Goal: Transaction & Acquisition: Book appointment/travel/reservation

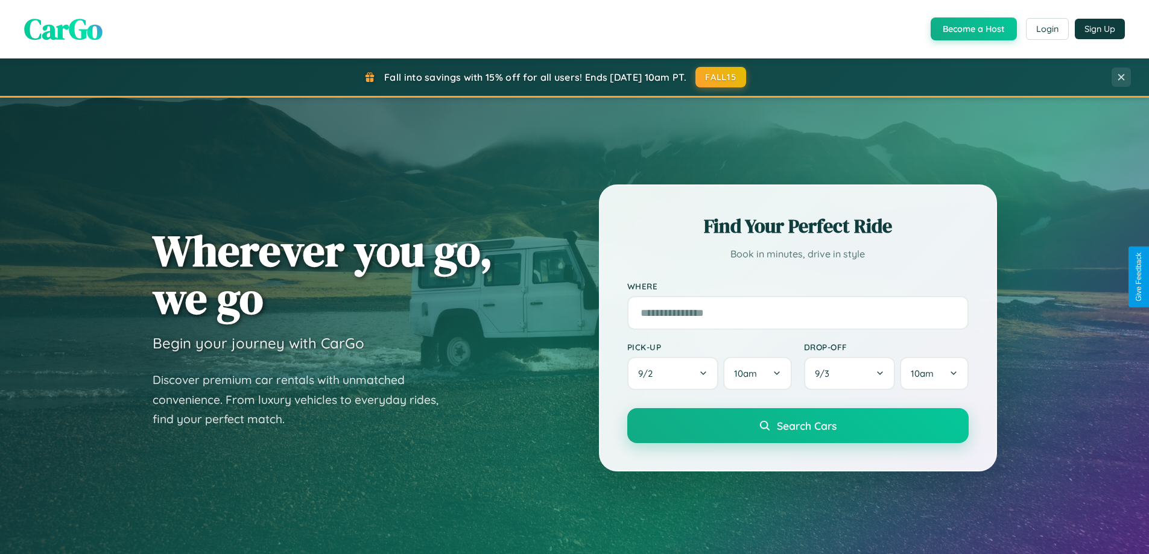
scroll to position [830, 0]
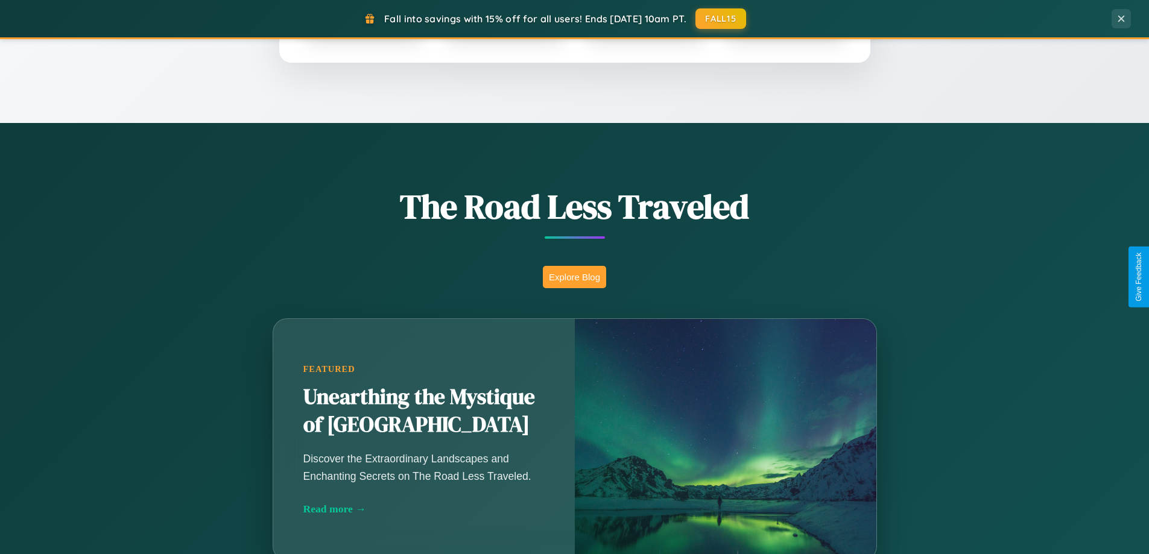
click at [574, 277] on button "Explore Blog" at bounding box center [574, 277] width 63 height 22
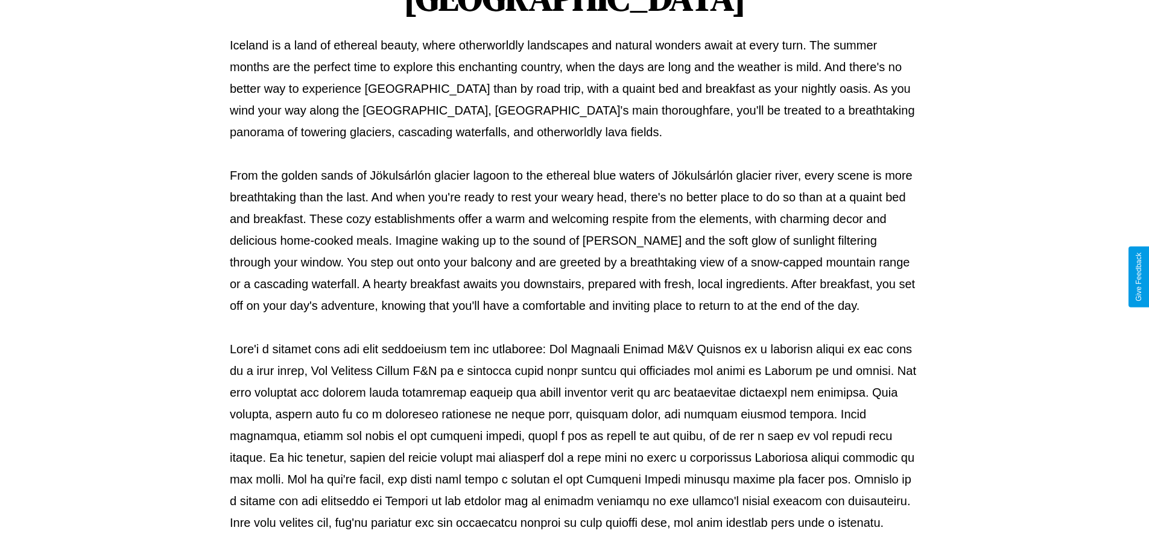
scroll to position [390, 0]
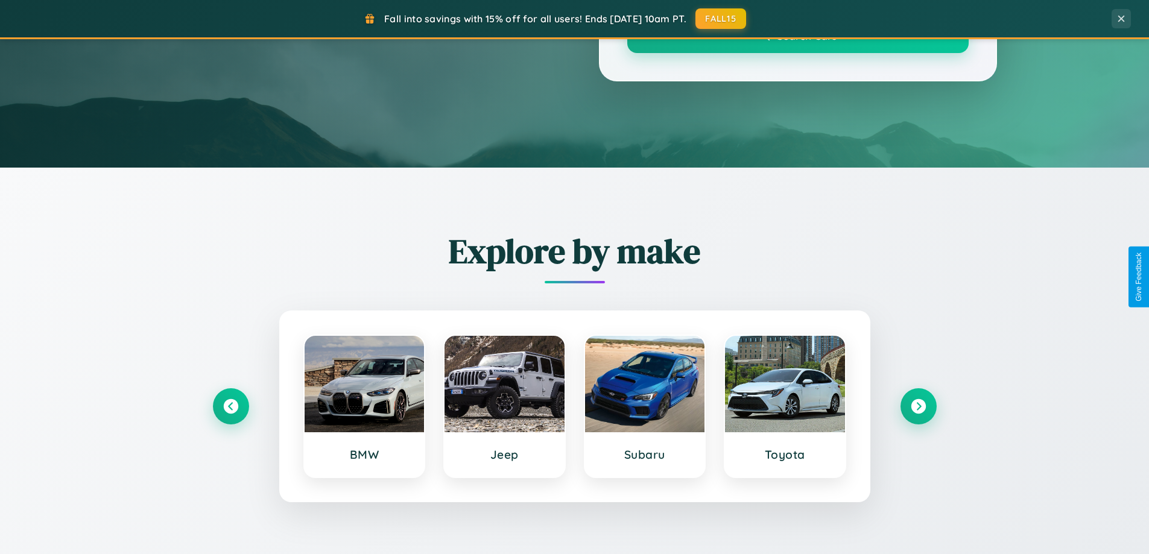
scroll to position [830, 0]
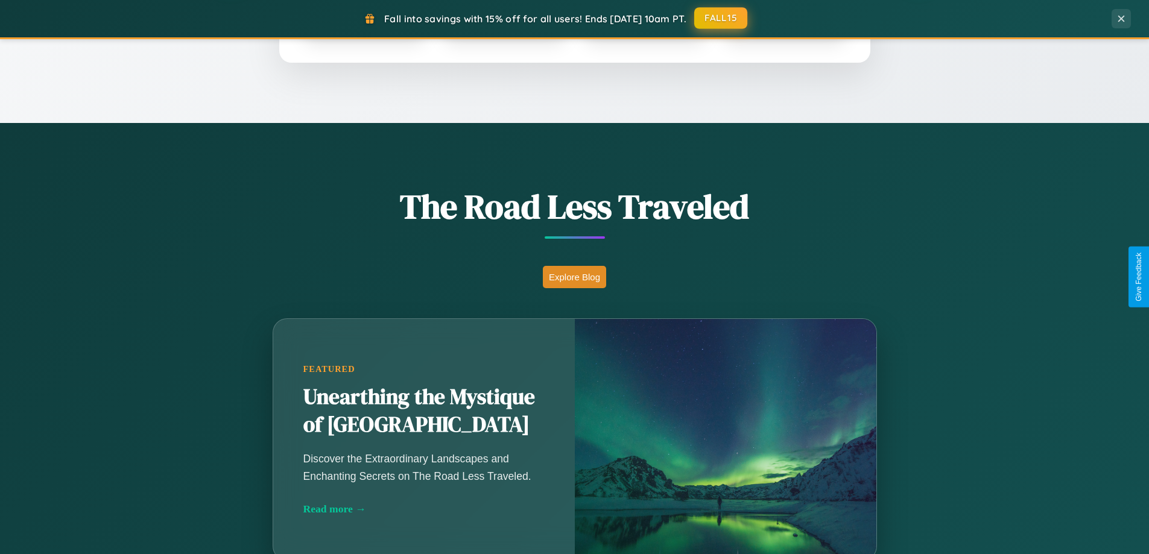
click at [721, 18] on button "FALL15" at bounding box center [720, 18] width 53 height 22
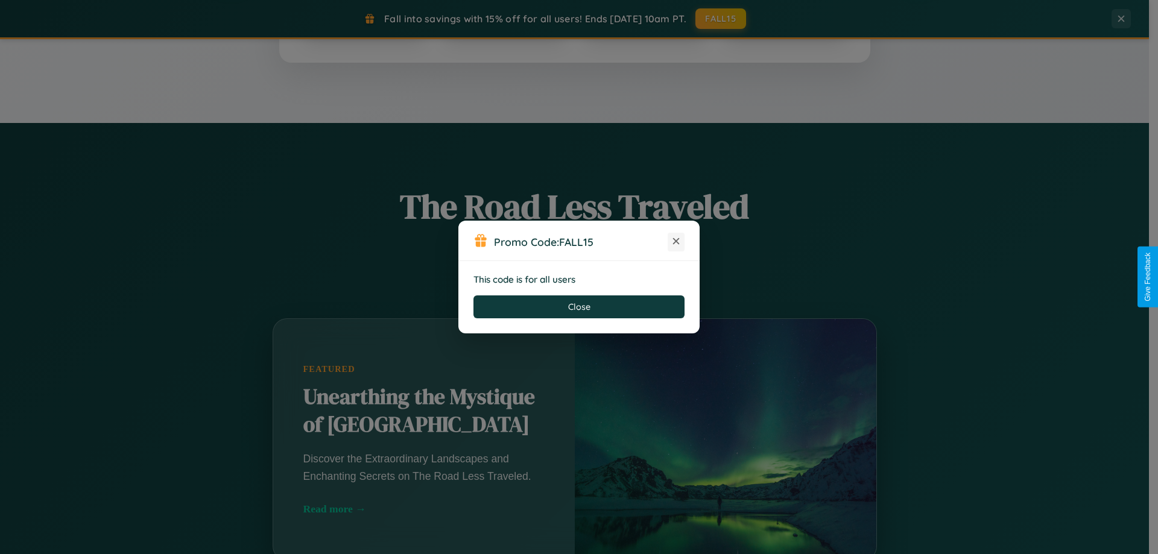
click at [676, 242] on icon at bounding box center [676, 241] width 12 height 12
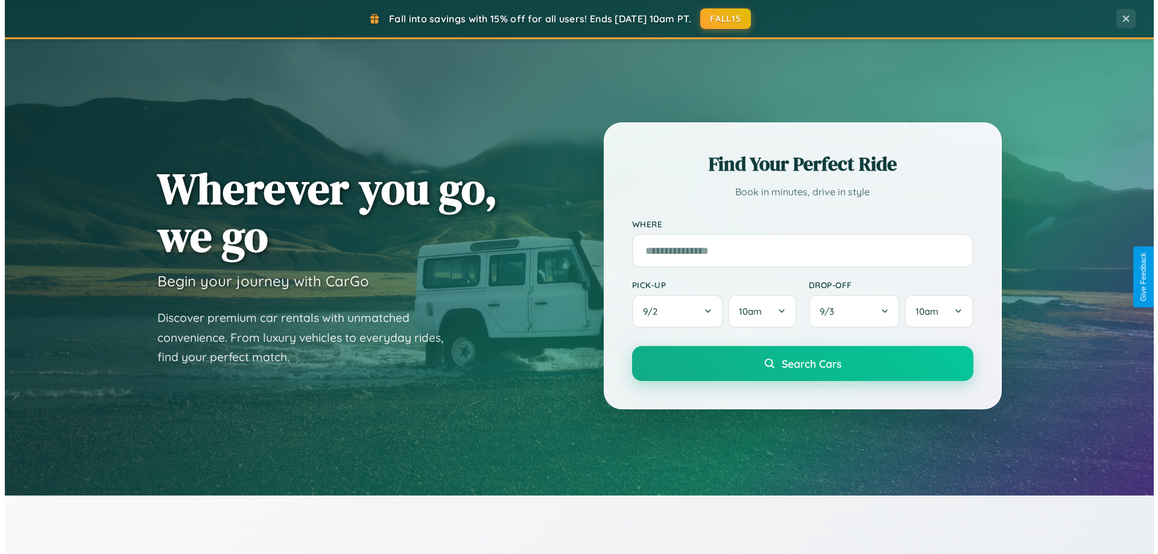
scroll to position [0, 0]
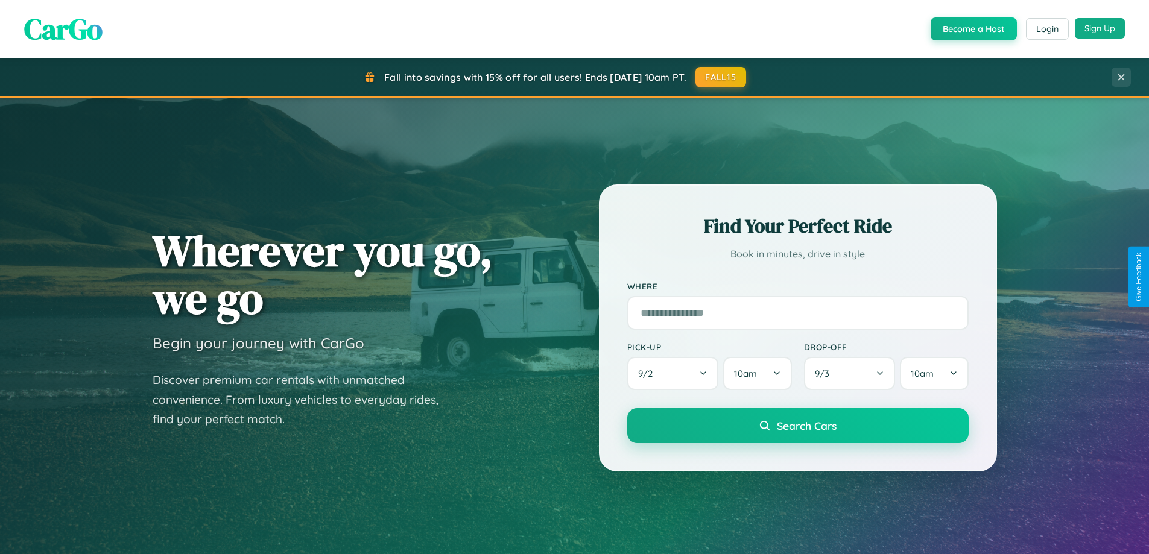
click at [1100, 28] on button "Sign Up" at bounding box center [1100, 28] width 50 height 21
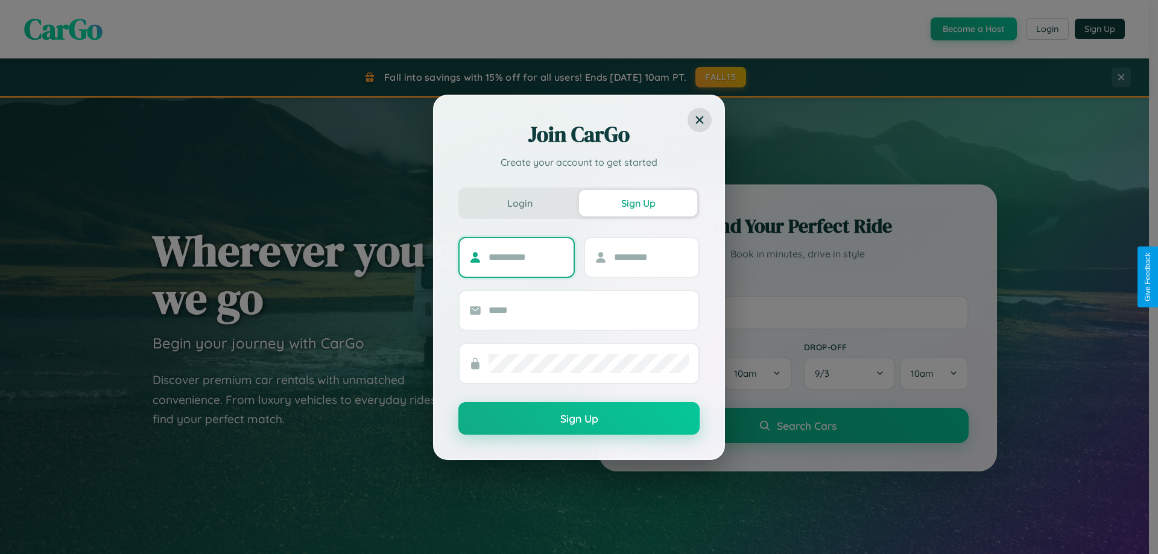
click at [526, 257] on input "text" at bounding box center [526, 257] width 75 height 19
type input "*****"
click at [651, 257] on input "text" at bounding box center [651, 257] width 75 height 19
type input "******"
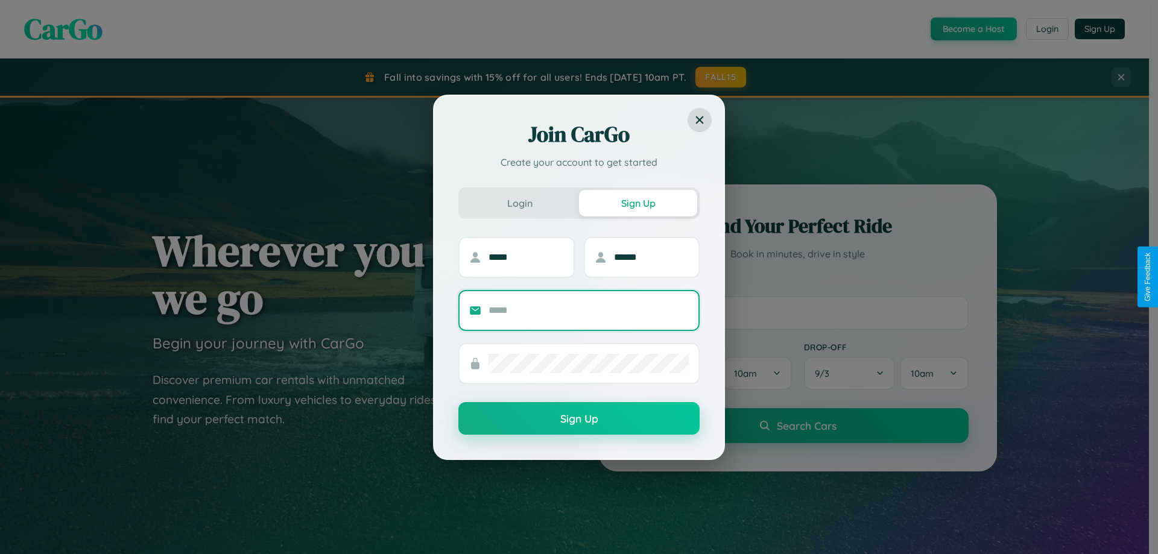
click at [589, 310] on input "text" at bounding box center [589, 310] width 200 height 19
type input "**********"
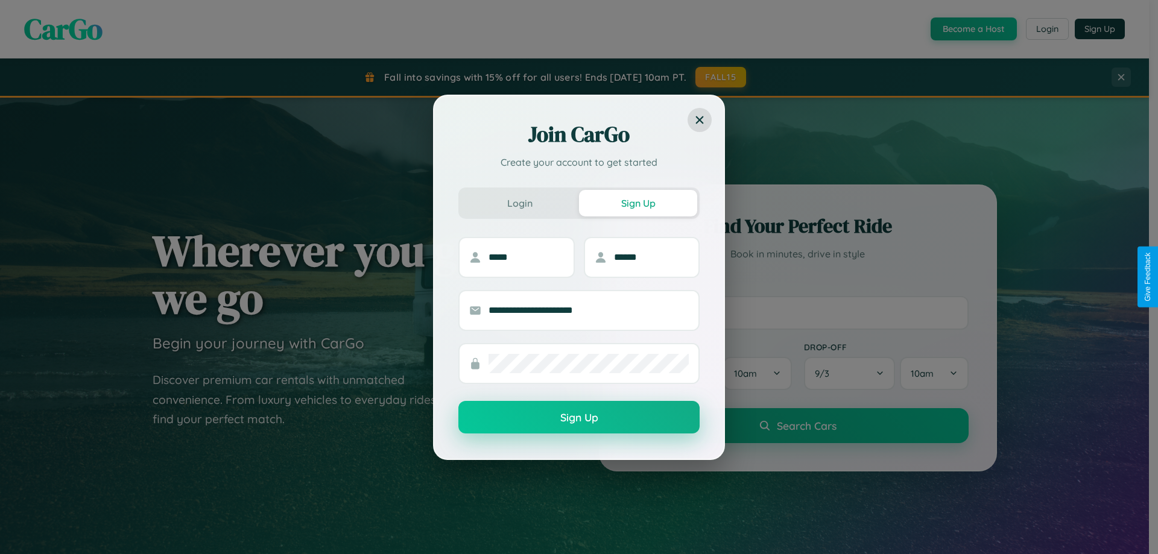
click at [579, 417] on button "Sign Up" at bounding box center [578, 417] width 241 height 33
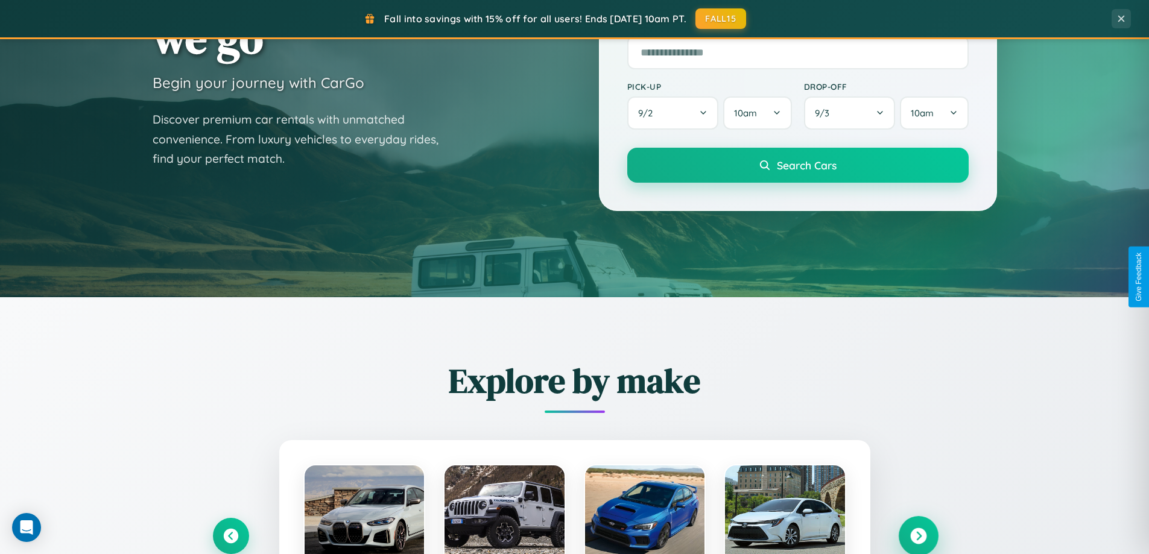
scroll to position [261, 0]
click at [918, 536] on icon at bounding box center [918, 536] width 16 height 16
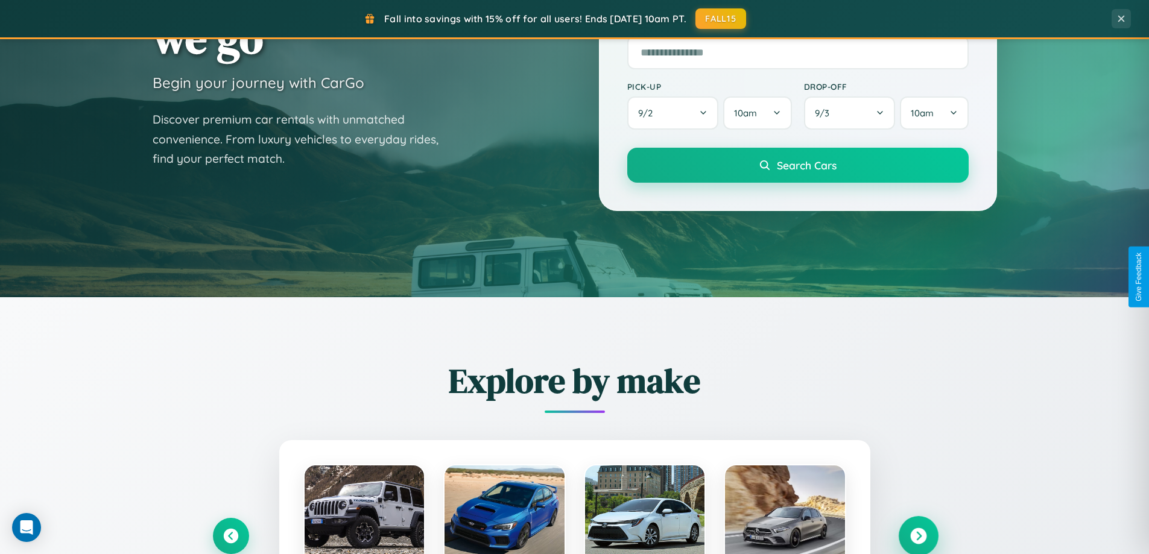
scroll to position [520, 0]
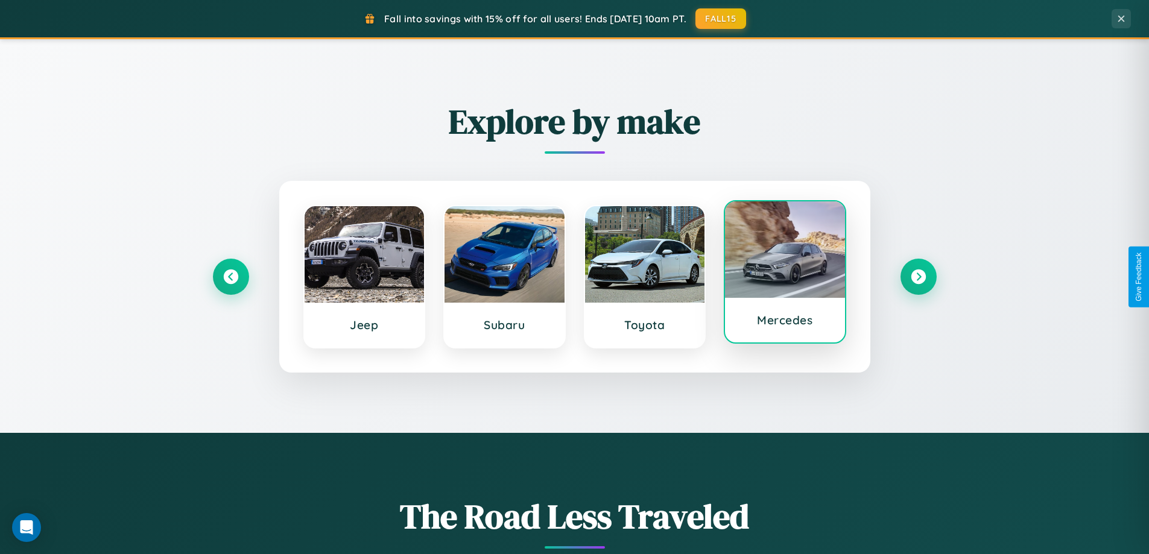
click at [785, 274] on div at bounding box center [785, 249] width 120 height 97
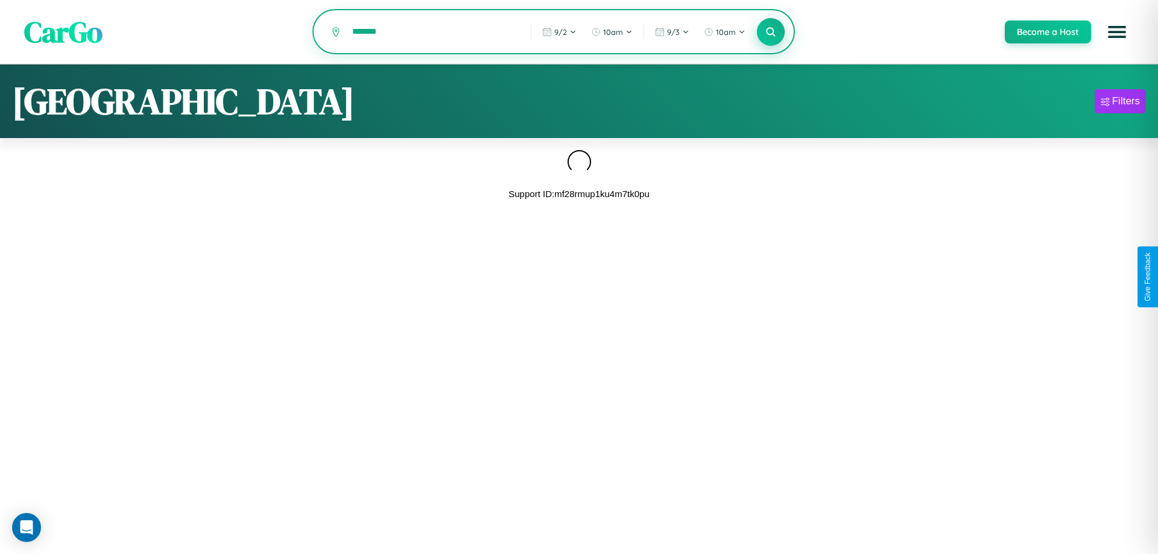
type input "*******"
click at [770, 33] on icon at bounding box center [770, 31] width 11 height 11
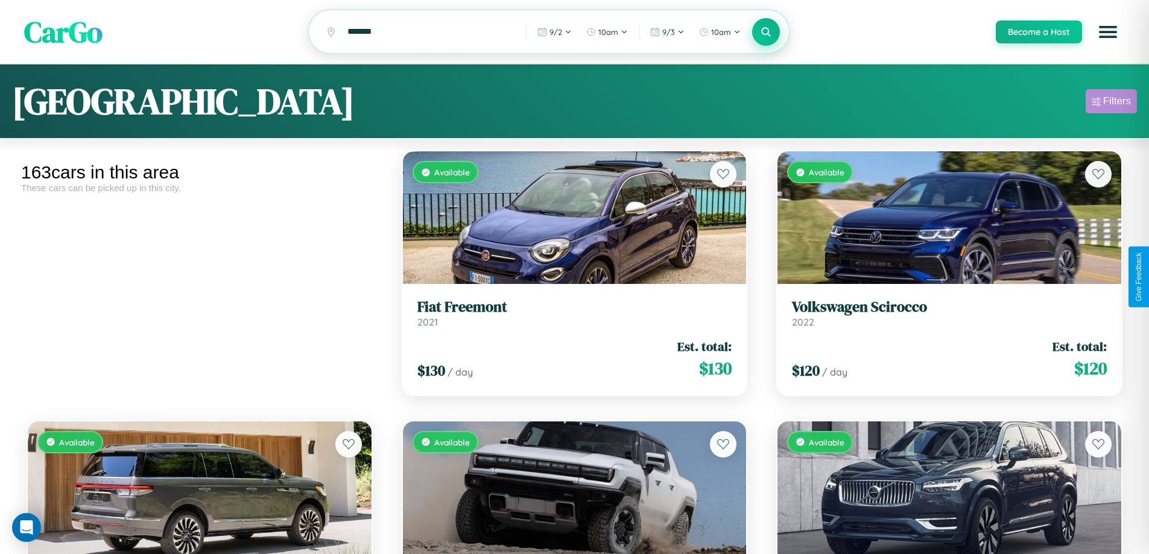
click at [1111, 103] on div "Filters" at bounding box center [1117, 101] width 28 height 12
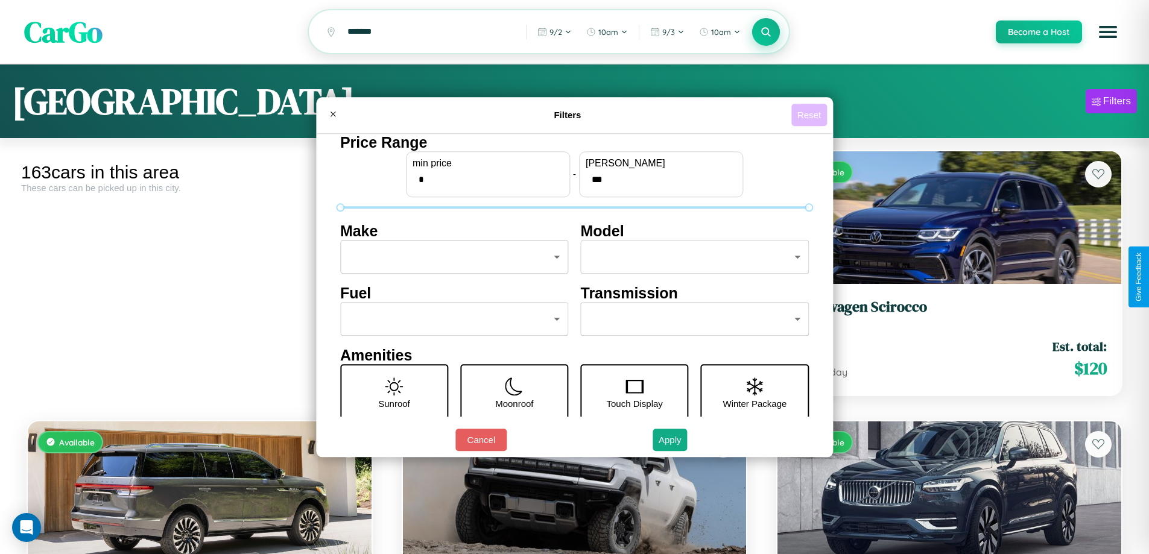
click at [811, 115] on button "Reset" at bounding box center [809, 115] width 36 height 22
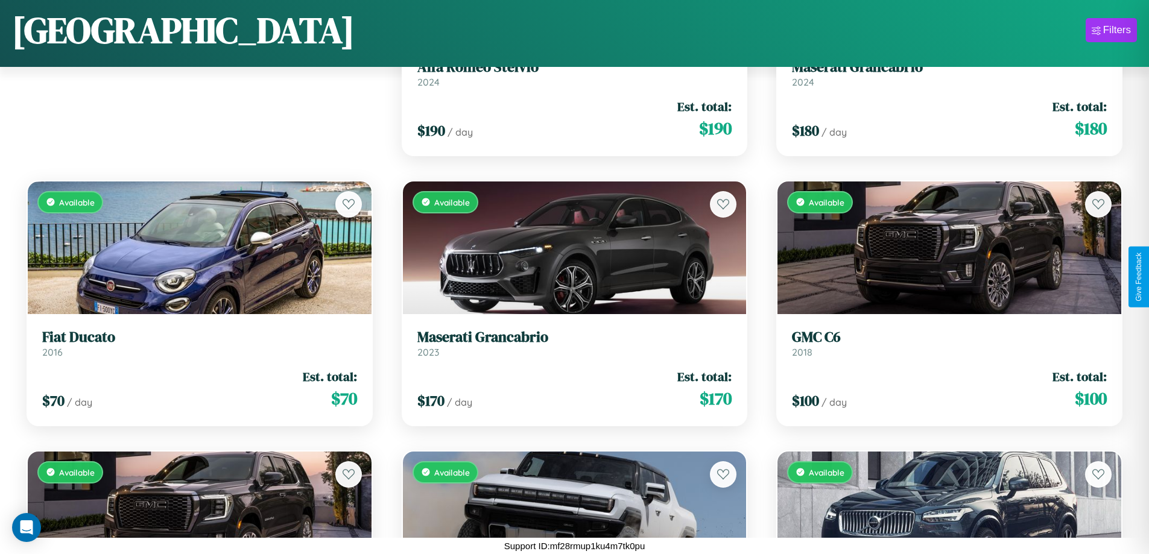
scroll to position [169, 0]
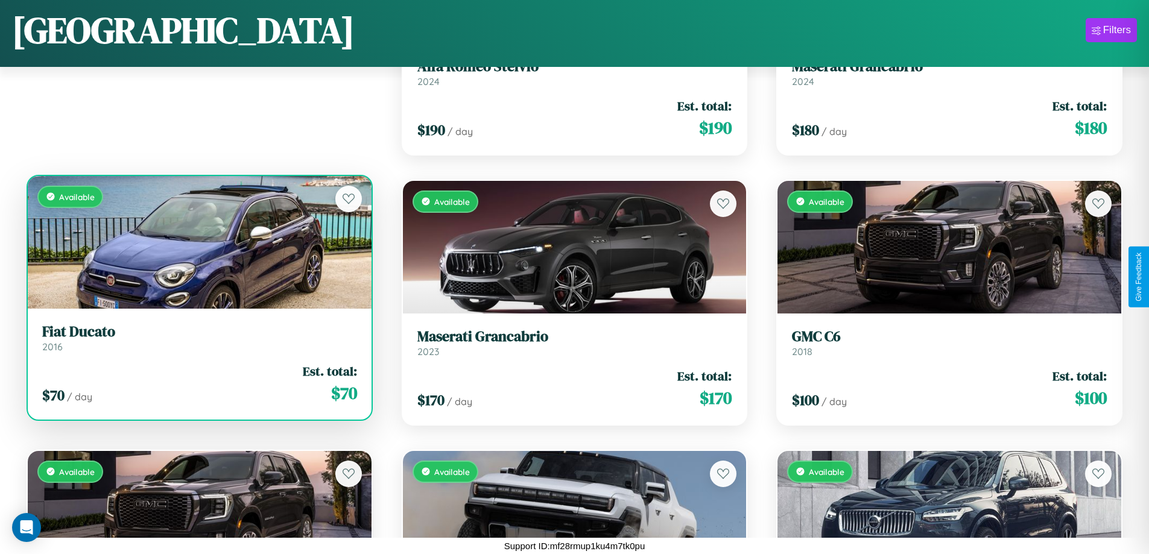
click at [198, 242] on div "Available" at bounding box center [200, 242] width 344 height 133
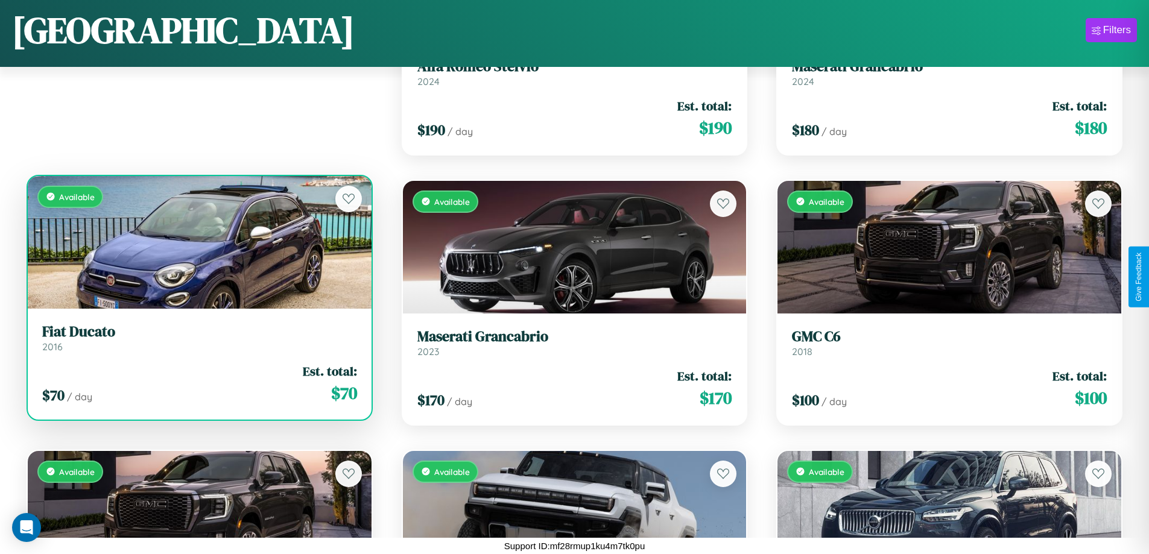
click at [198, 242] on div "Available" at bounding box center [200, 242] width 344 height 133
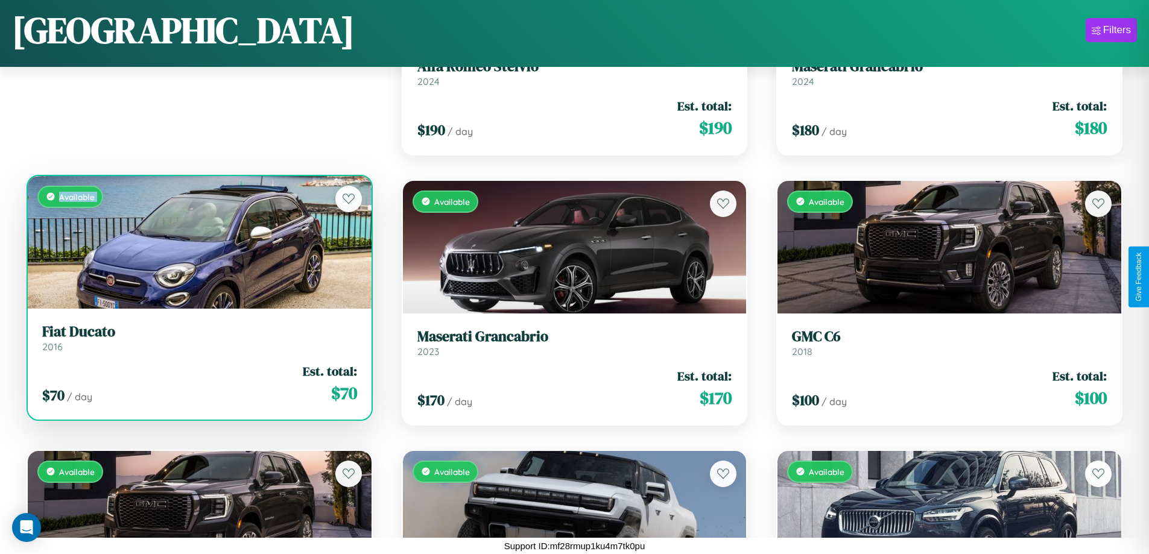
click at [198, 242] on div "Available" at bounding box center [200, 242] width 344 height 133
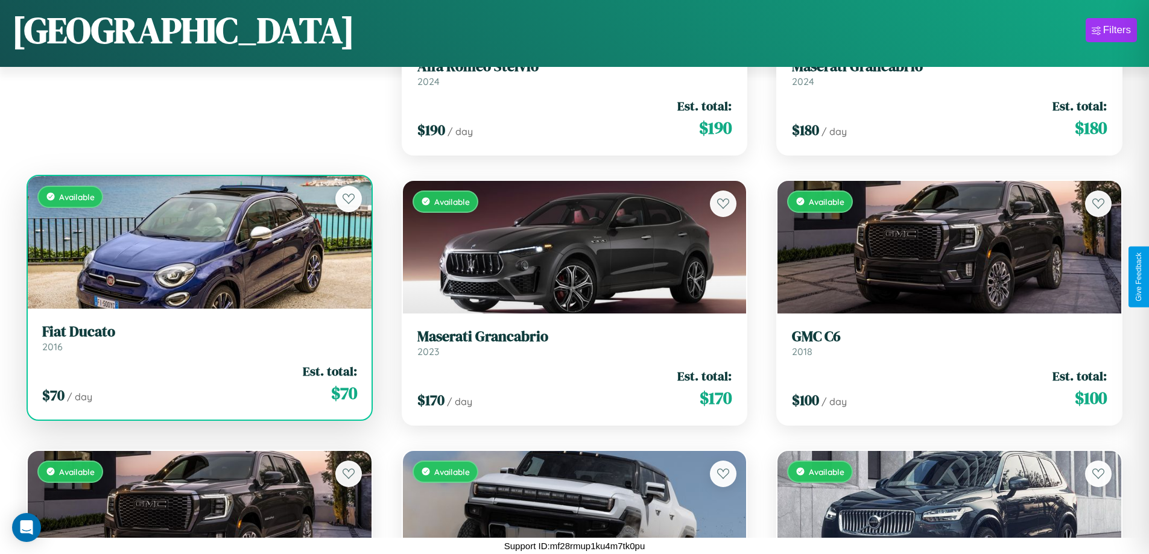
click at [198, 242] on div "Available" at bounding box center [200, 242] width 344 height 133
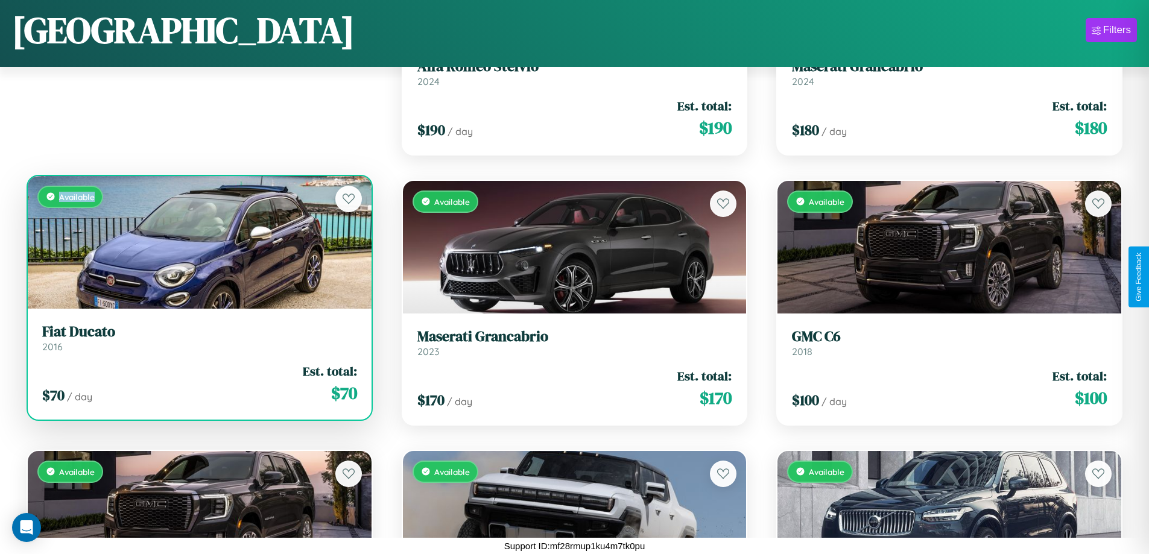
click at [198, 242] on div "Available" at bounding box center [200, 242] width 344 height 133
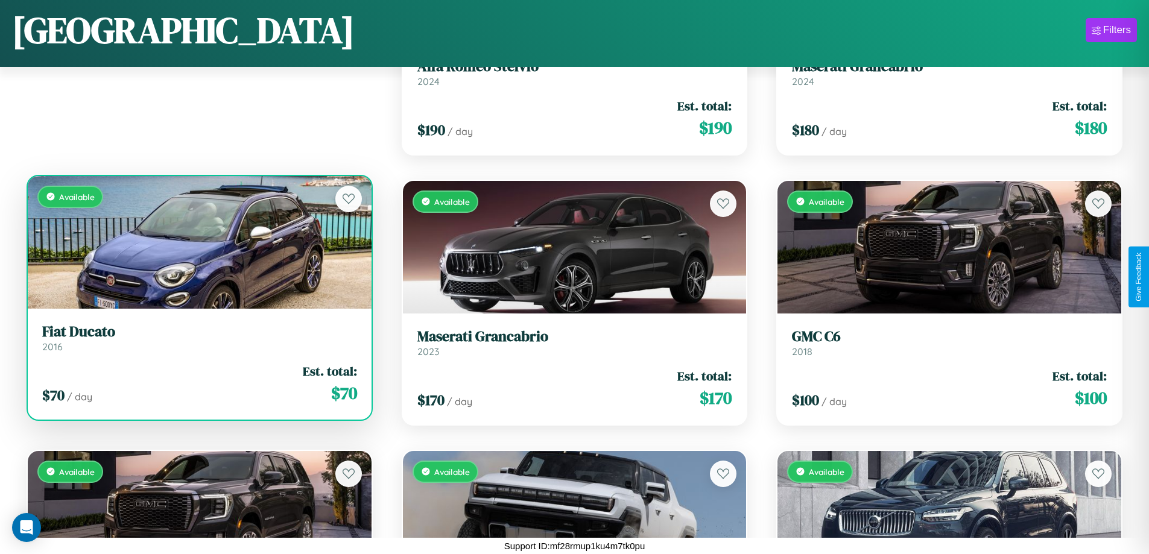
click at [198, 338] on h3 "Fiat Ducato" at bounding box center [199, 331] width 315 height 17
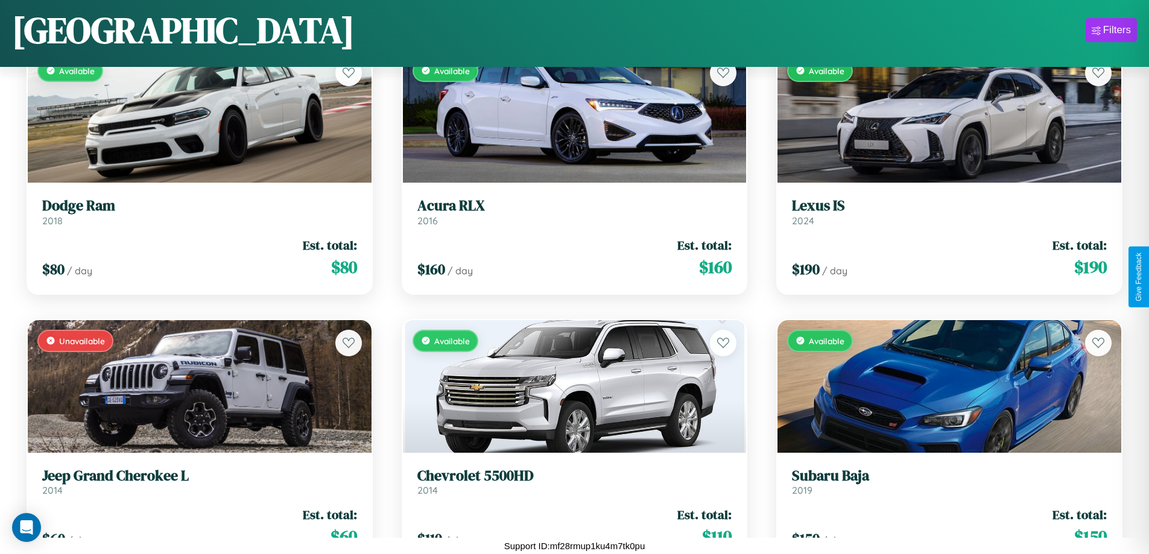
scroll to position [7462, 0]
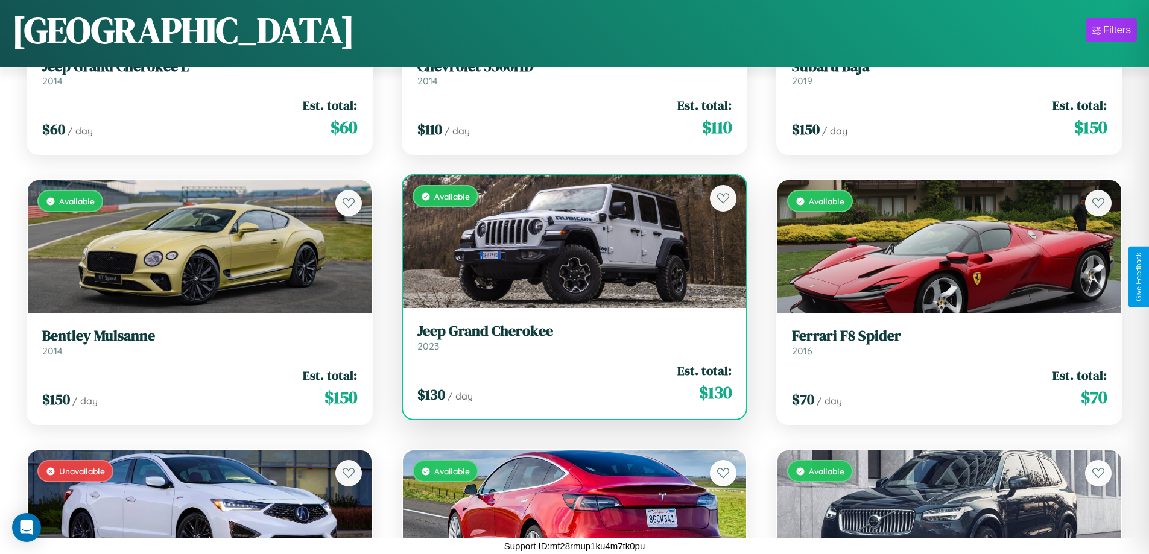
click at [569, 383] on div "$ 130 / day Est. total: $ 130" at bounding box center [574, 383] width 315 height 43
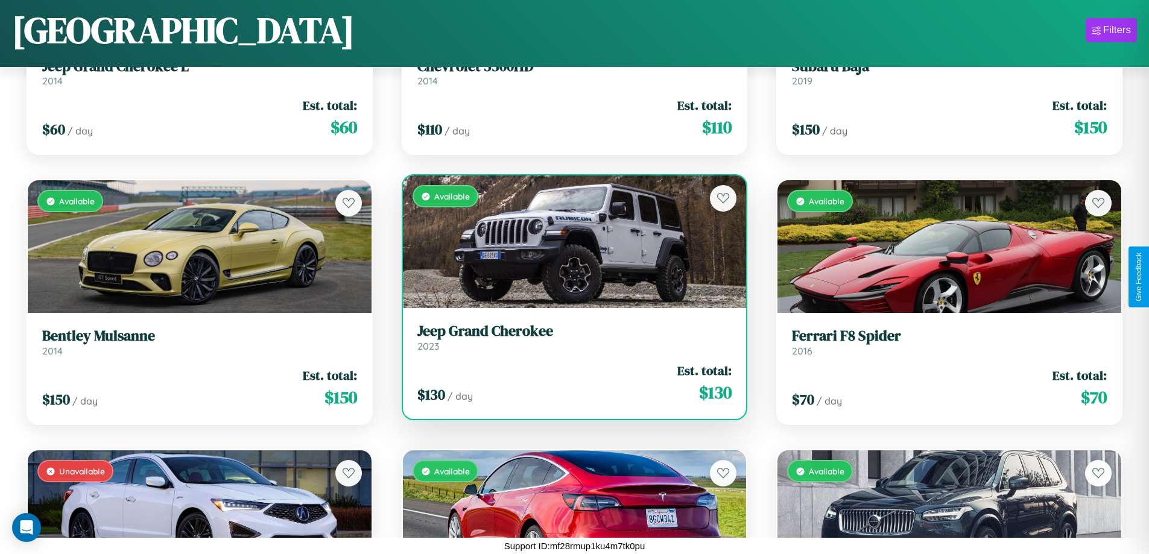
click at [569, 383] on div "$ 130 / day Est. total: $ 130" at bounding box center [574, 383] width 315 height 43
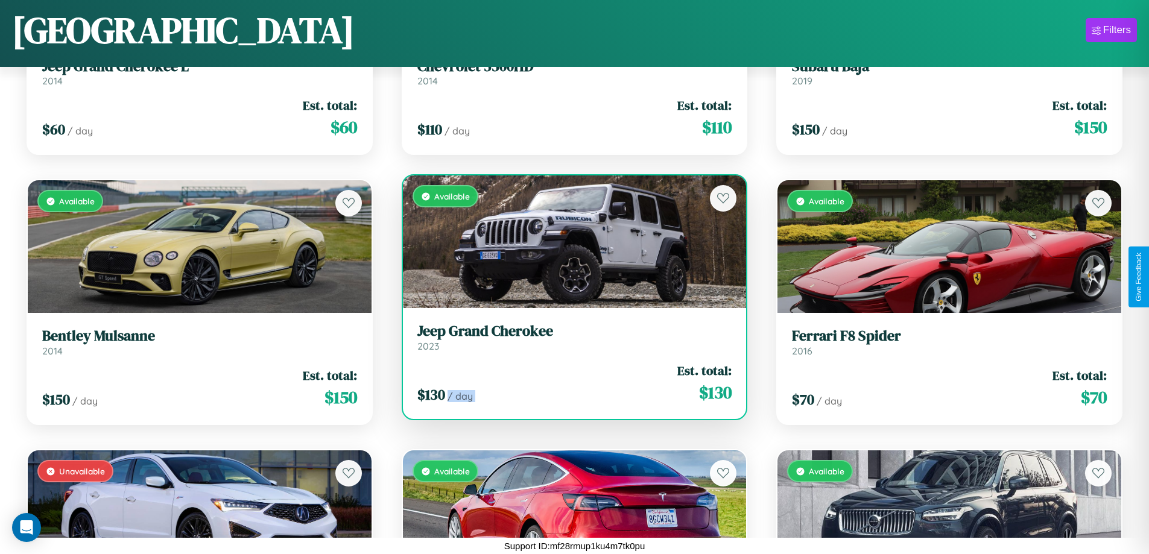
click at [569, 383] on div "$ 130 / day Est. total: $ 130" at bounding box center [574, 383] width 315 height 43
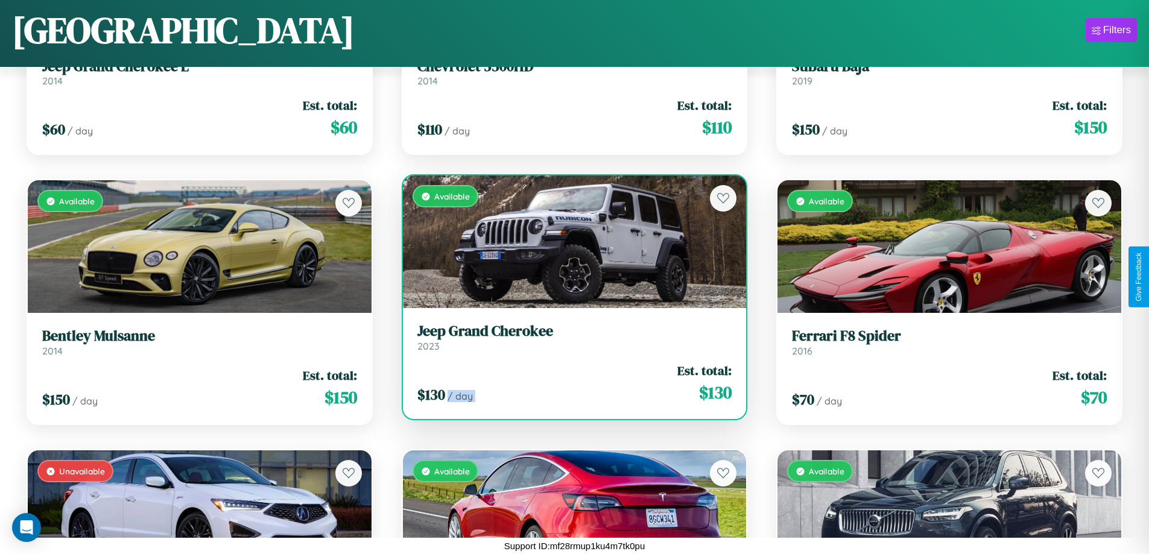
click at [569, 383] on div "$ 130 / day Est. total: $ 130" at bounding box center [574, 383] width 315 height 43
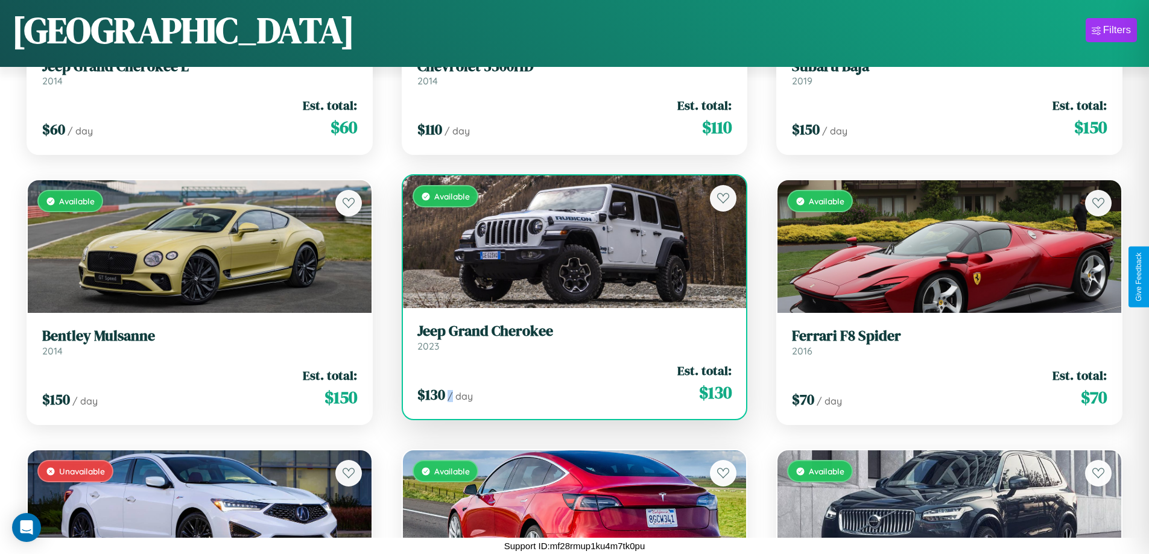
click at [569, 383] on div "$ 130 / day Est. total: $ 130" at bounding box center [574, 383] width 315 height 43
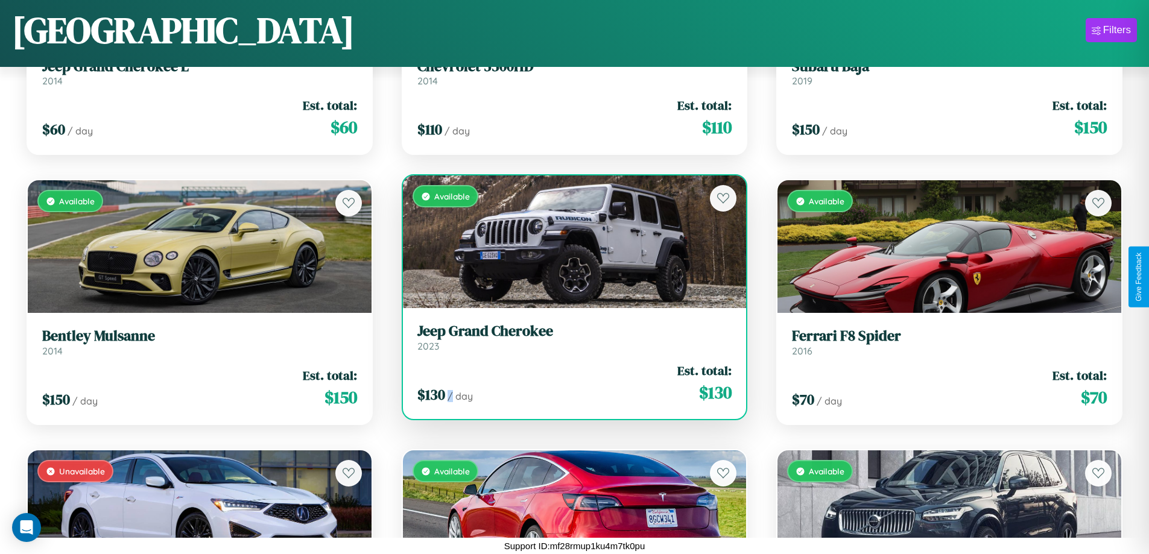
click at [569, 337] on h3 "Jeep Grand Cherokee" at bounding box center [574, 331] width 315 height 17
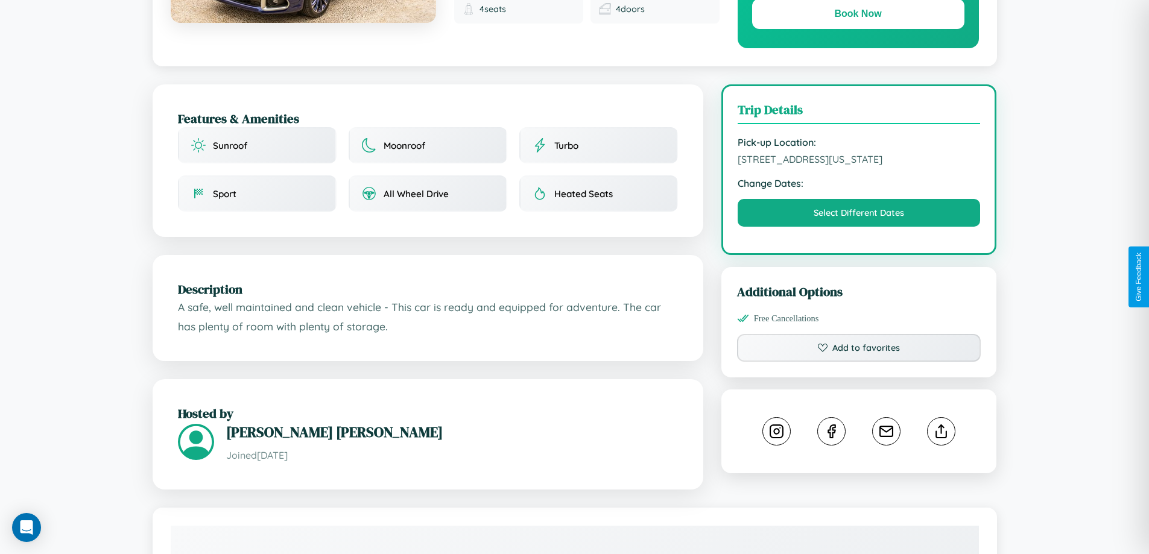
scroll to position [325, 0]
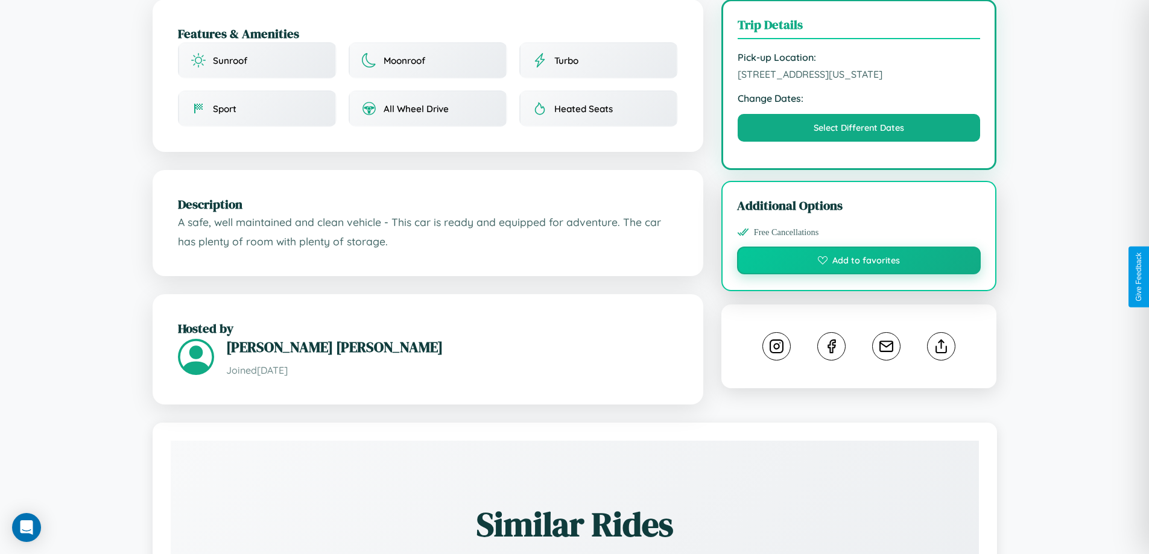
click at [859, 274] on button "Add to favorites" at bounding box center [859, 261] width 244 height 28
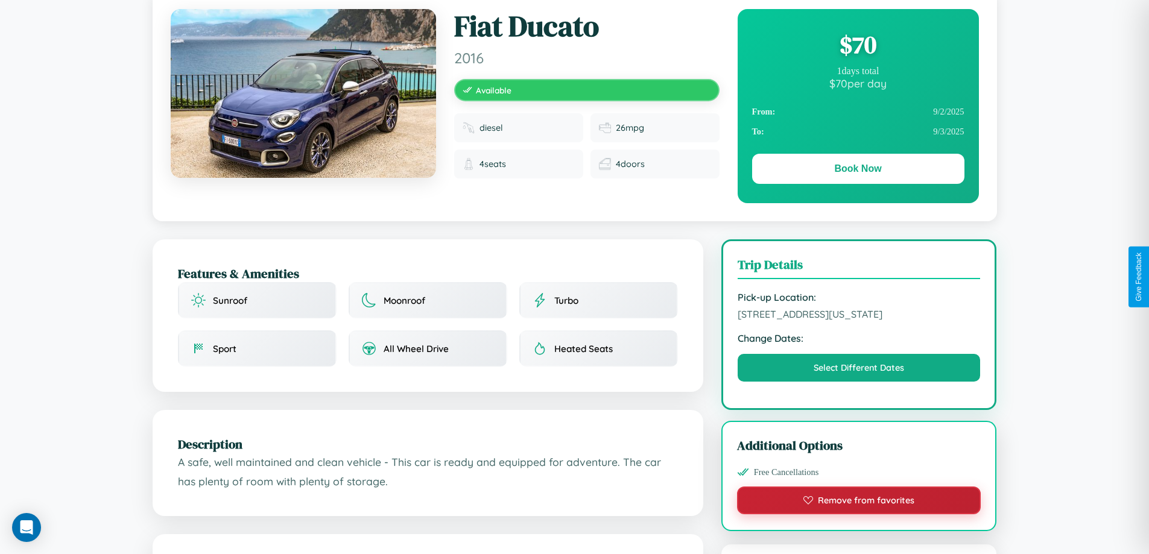
scroll to position [0, 0]
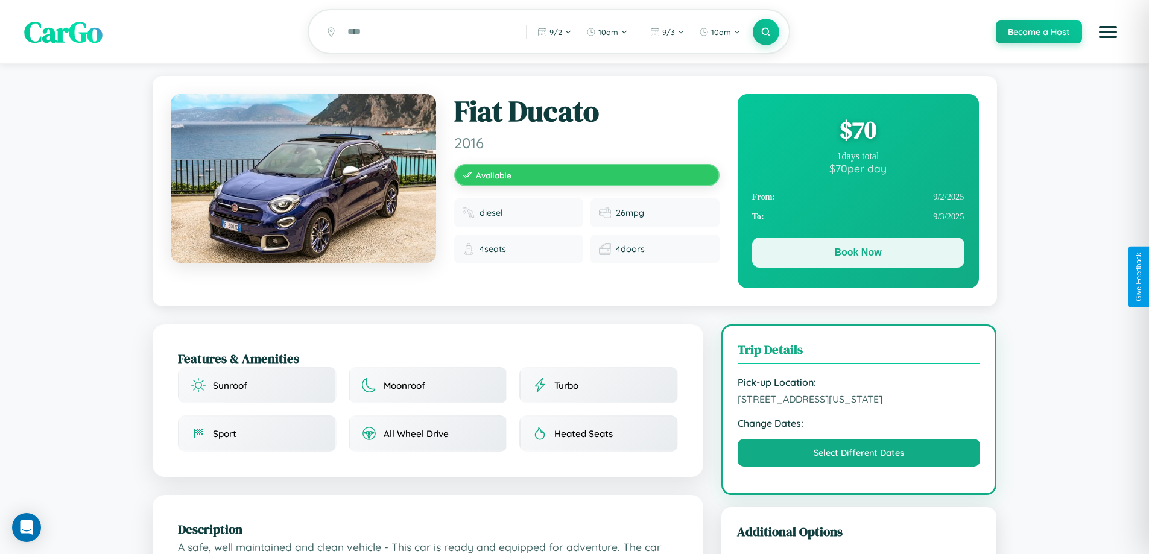
click at [858, 256] on button "Book Now" at bounding box center [858, 253] width 212 height 30
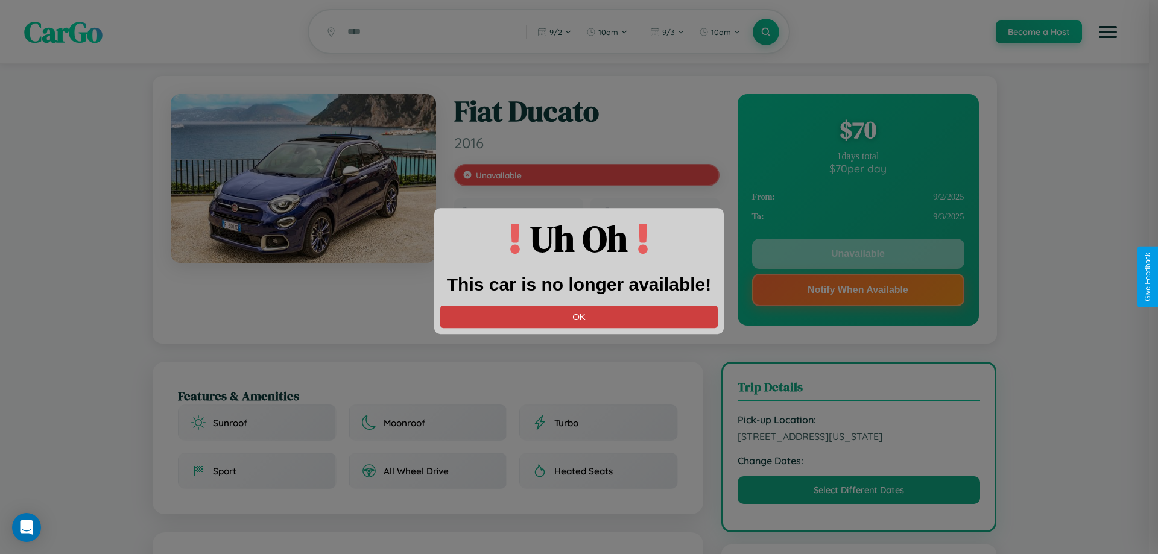
click at [579, 317] on button "OK" at bounding box center [578, 317] width 277 height 22
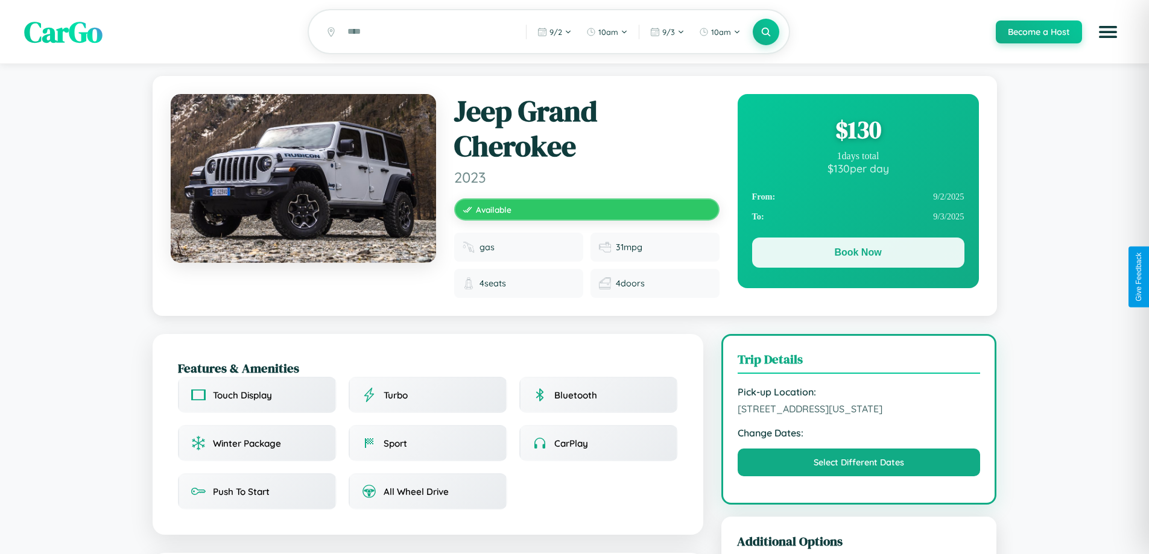
click at [858, 255] on button "Book Now" at bounding box center [858, 253] width 212 height 30
